Goal: Information Seeking & Learning: Check status

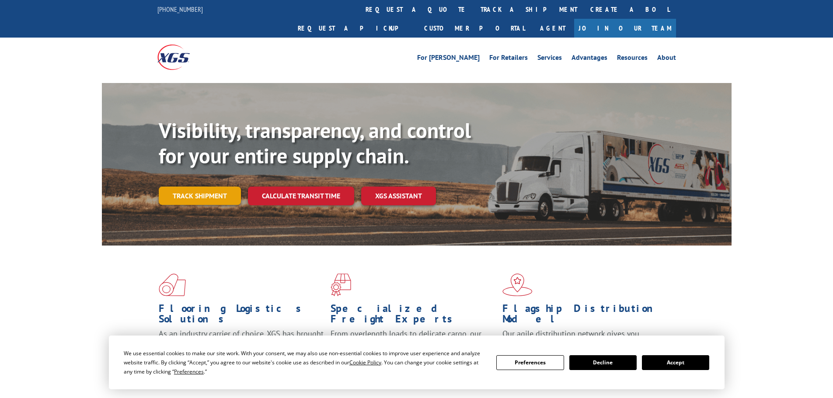
click at [212, 188] on div "Visibility, transparency, and control for your entire supply chain. Track shipm…" at bounding box center [445, 179] width 573 height 122
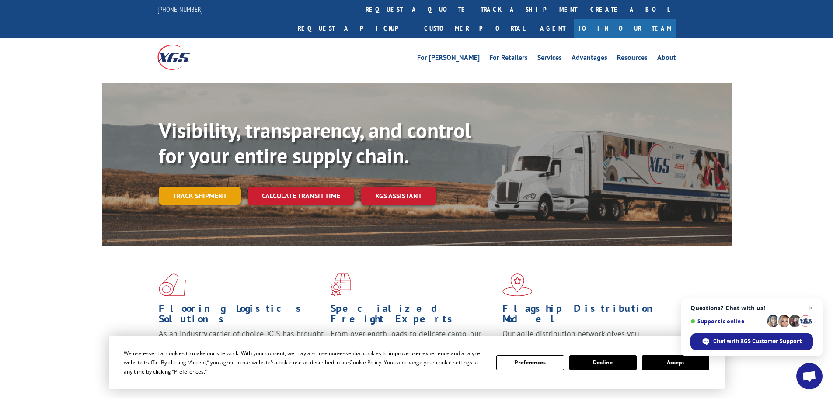
click at [208, 187] on link "Track shipment" at bounding box center [200, 196] width 82 height 18
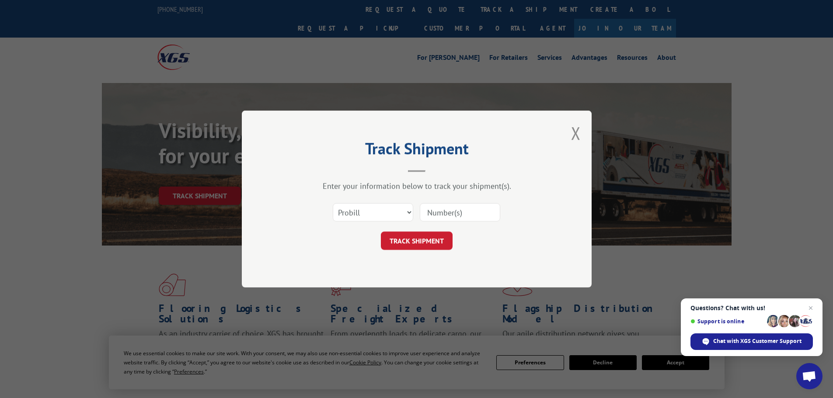
click at [453, 217] on input at bounding box center [460, 212] width 80 height 18
paste input "17664578"
type input "17664578"
click at [426, 241] on button "TRACK SHIPMENT" at bounding box center [417, 241] width 72 height 18
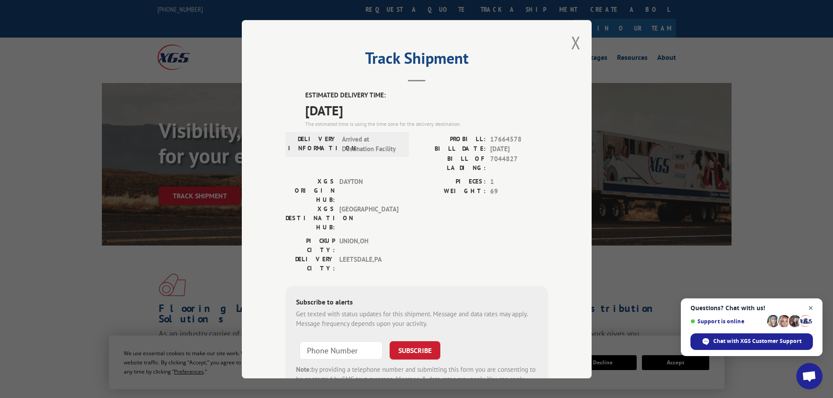
click at [813, 311] on span "Close chat" at bounding box center [811, 308] width 11 height 11
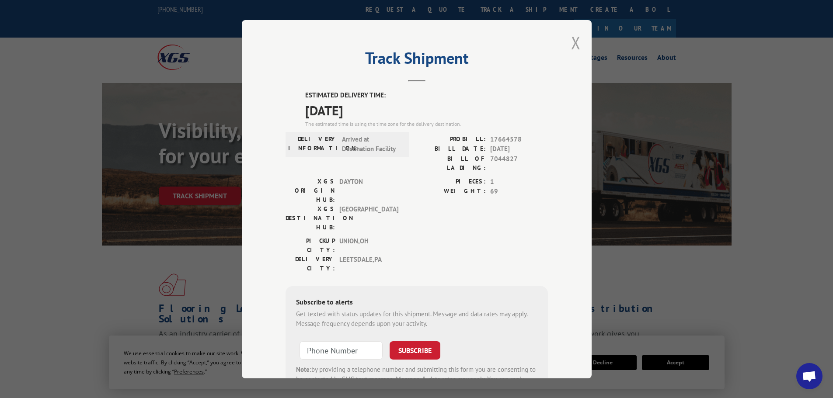
click at [576, 42] on button "Close modal" at bounding box center [576, 42] width 10 height 23
